Goal: Task Accomplishment & Management: Complete application form

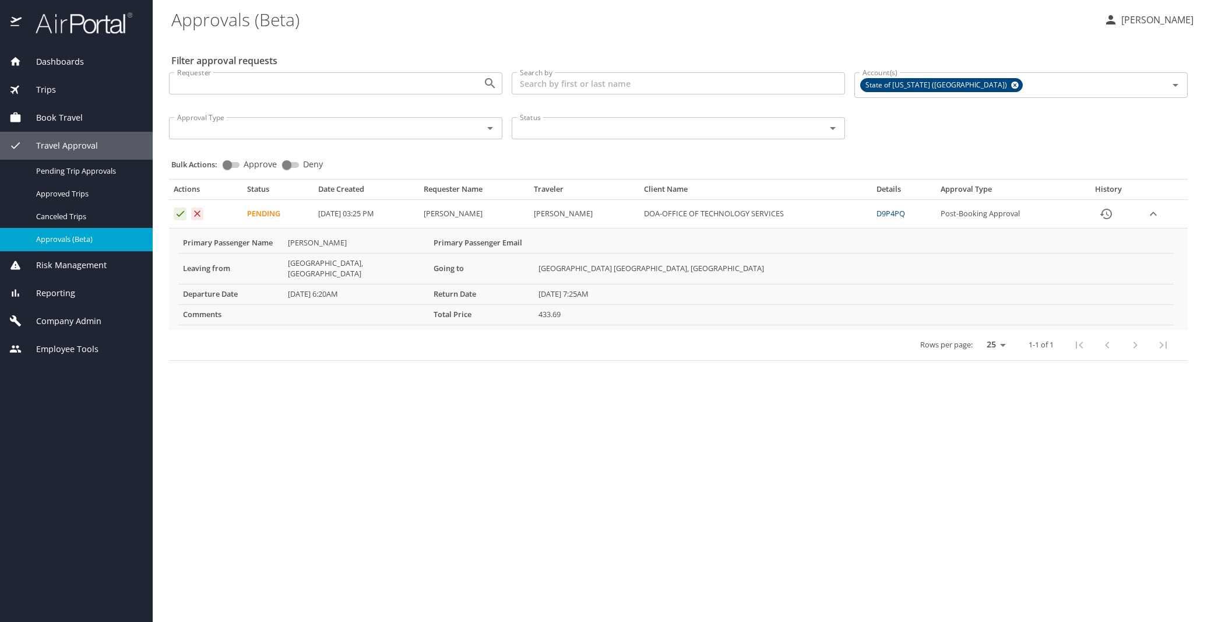
click at [340, 330] on div "Rows per page: 25 50 100 1-1 of 1" at bounding box center [676, 345] width 1004 height 30
click at [905, 215] on link "D9P4PQ" at bounding box center [890, 213] width 29 height 10
click at [72, 187] on div "Approved Trips" at bounding box center [76, 193] width 134 height 13
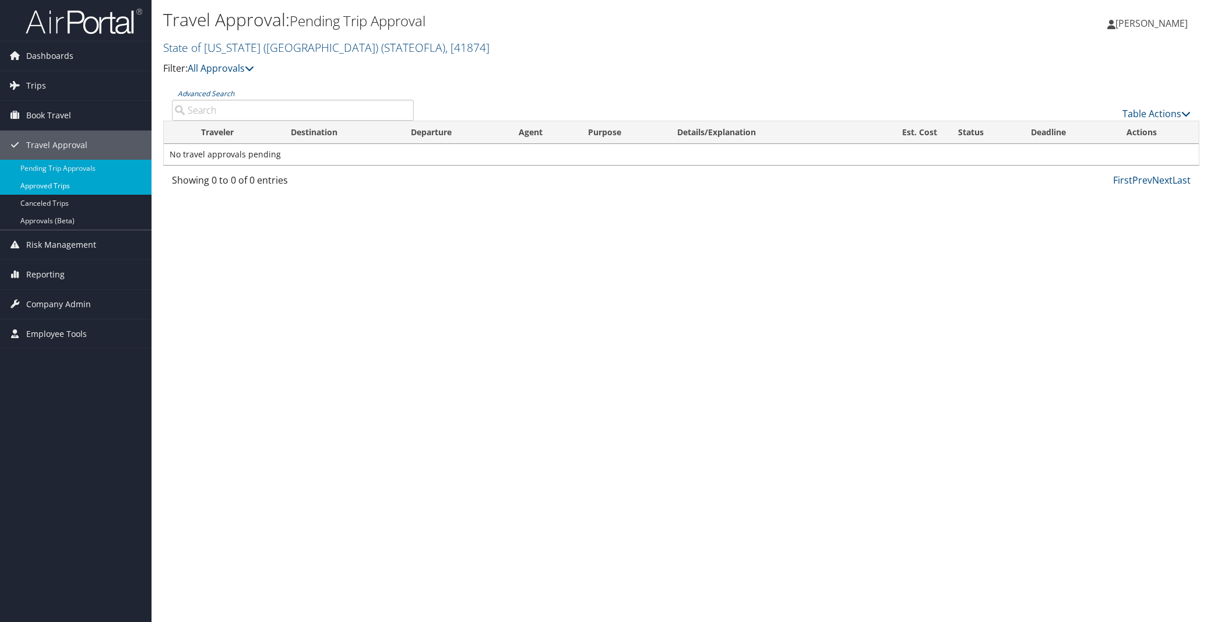
click at [50, 182] on link "Approved Trips" at bounding box center [75, 185] width 151 height 17
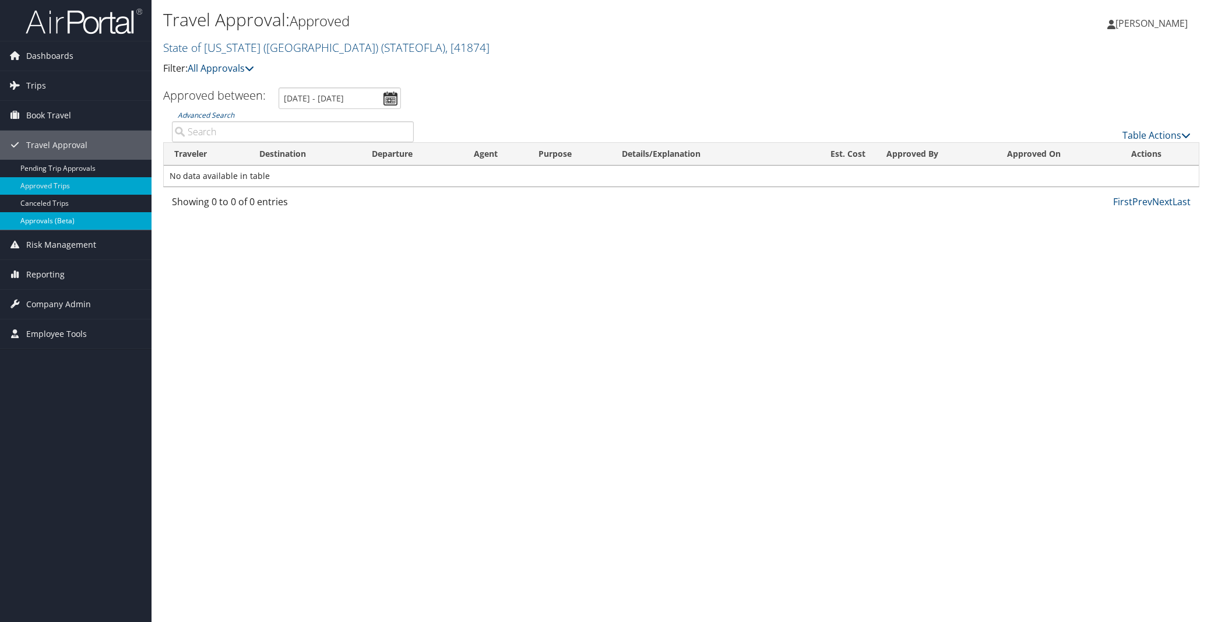
click at [44, 218] on link "Approvals (Beta)" at bounding box center [75, 220] width 151 height 17
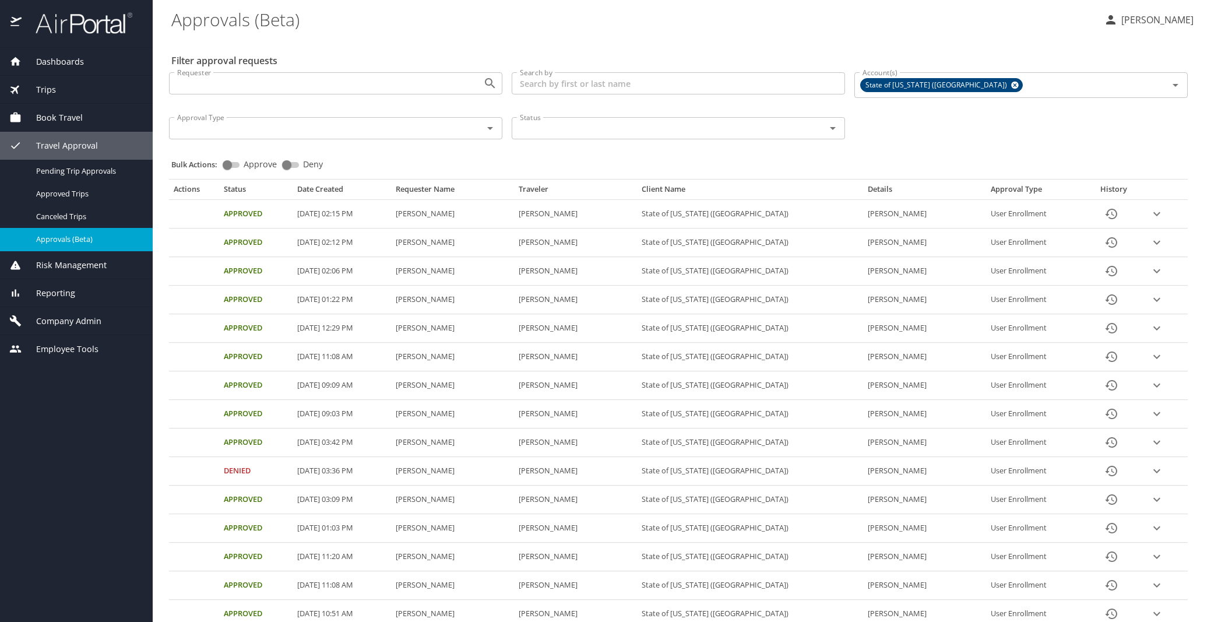
click at [1150, 221] on icon "expand row" at bounding box center [1157, 214] width 14 height 14
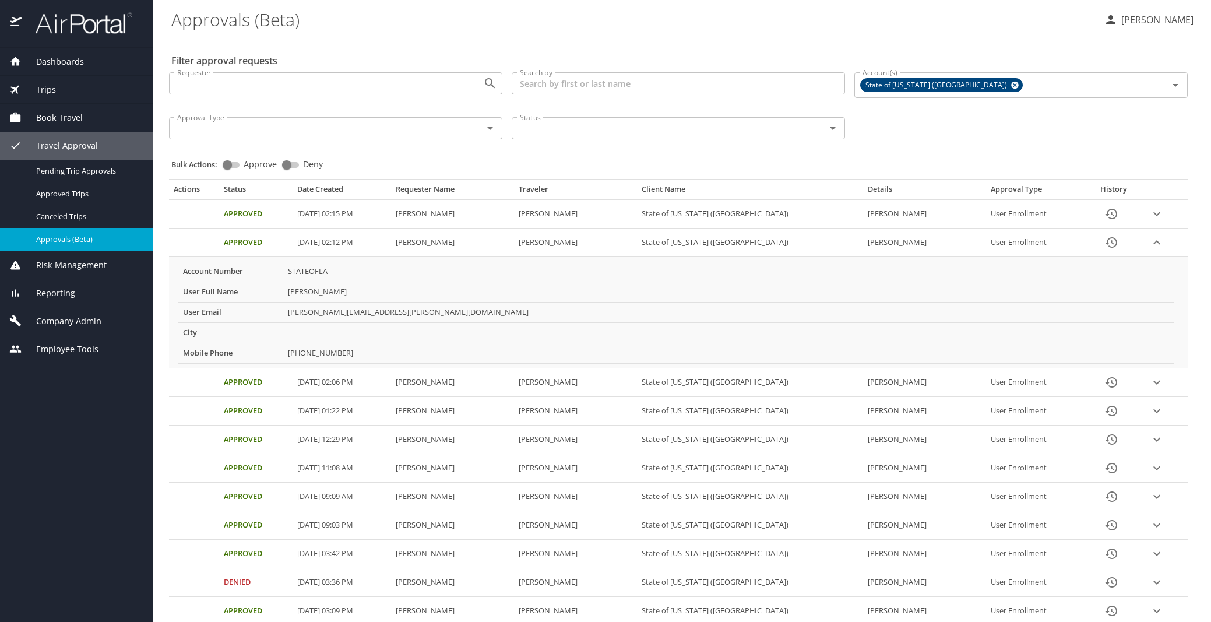
click at [432, 267] on td "STATEOFLA" at bounding box center [728, 272] width 890 height 20
click at [1150, 221] on icon "expand row" at bounding box center [1157, 214] width 14 height 14
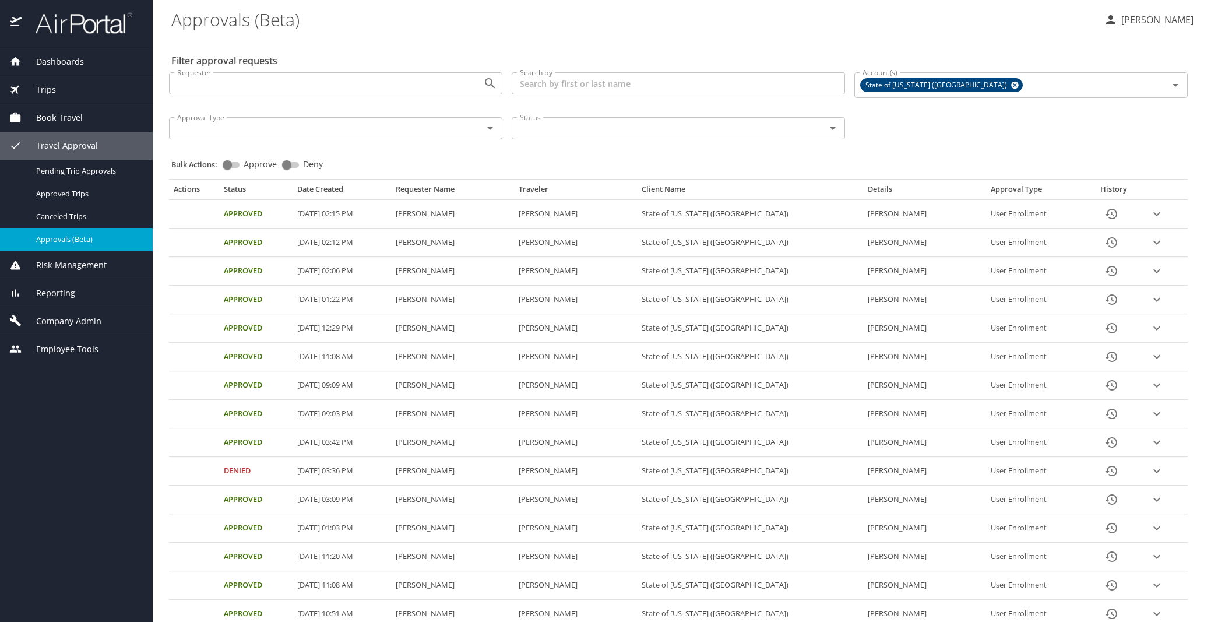
click at [47, 87] on span "Trips" at bounding box center [39, 89] width 34 height 13
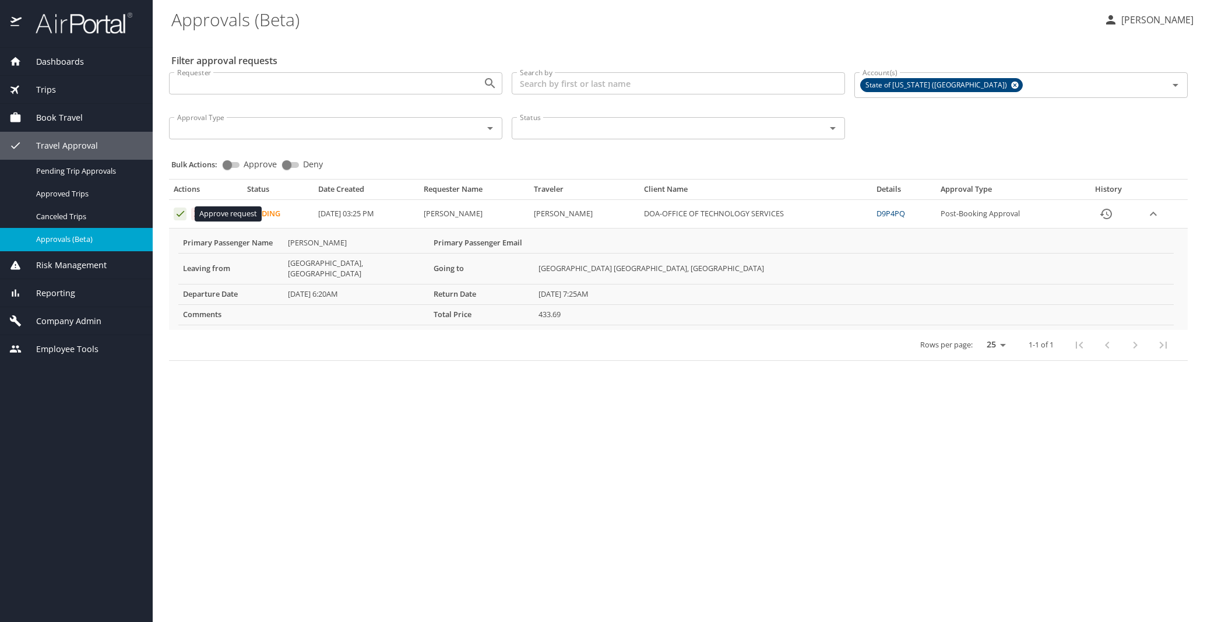
click at [177, 216] on icon "Approval table" at bounding box center [180, 213] width 11 height 11
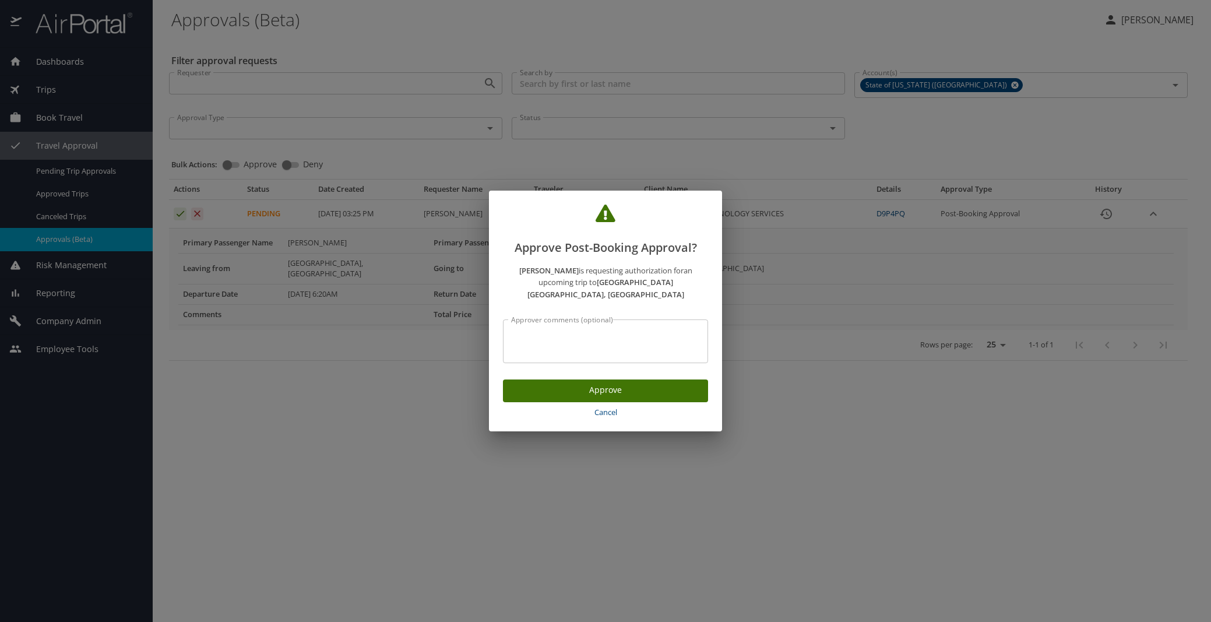
click at [548, 331] on textarea "Approver comments (optional)" at bounding box center [605, 341] width 189 height 22
type textarea "per travel authorization"
click at [641, 384] on span "Approve" at bounding box center [605, 390] width 186 height 15
